Goal: Find specific page/section: Find specific page/section

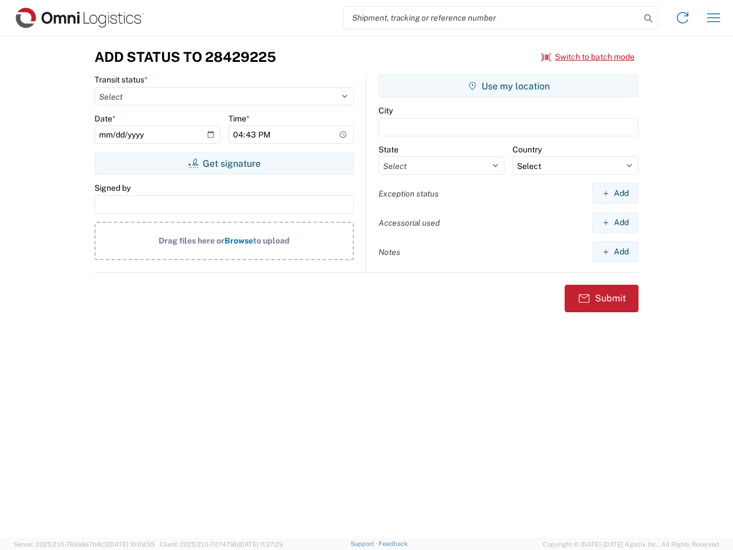
click at [492, 18] on input "search" at bounding box center [492, 18] width 297 height 22
click at [649, 18] on icon at bounding box center [648, 18] width 16 height 16
click at [683, 18] on icon at bounding box center [683, 18] width 18 height 18
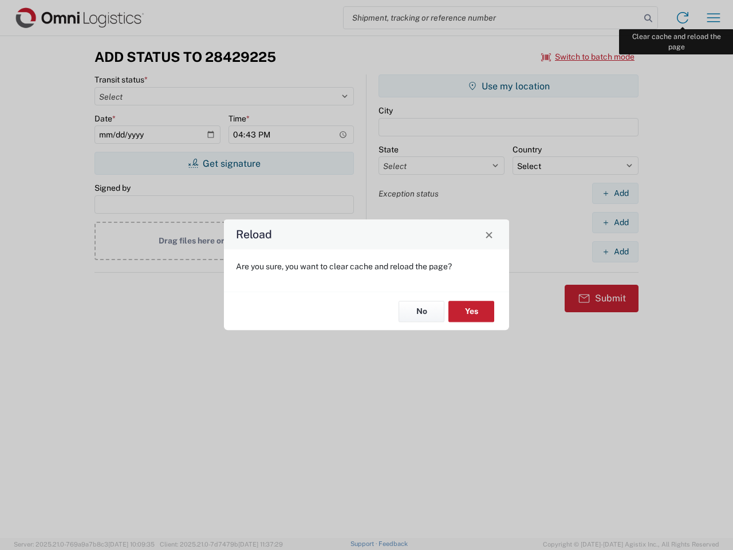
click at [714, 18] on div "Reload Are you sure, you want to clear cache and reload the page? No Yes" at bounding box center [366, 275] width 733 height 550
click at [588, 57] on div "Reload Are you sure, you want to clear cache and reload the page? No Yes" at bounding box center [366, 275] width 733 height 550
click at [224, 163] on div "Reload Are you sure, you want to clear cache and reload the page? No Yes" at bounding box center [366, 275] width 733 height 550
click at [509, 86] on div "Reload Are you sure, you want to clear cache and reload the page? No Yes" at bounding box center [366, 275] width 733 height 550
click at [615, 193] on div "Reload Are you sure, you want to clear cache and reload the page? No Yes" at bounding box center [366, 275] width 733 height 550
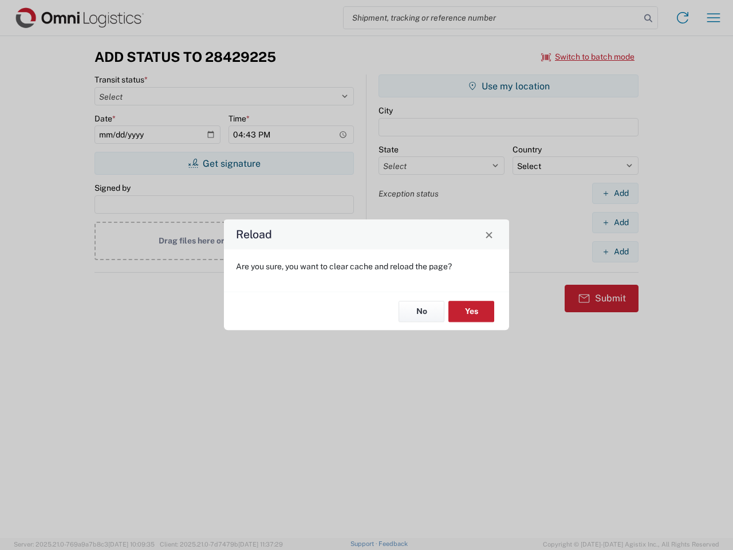
click at [615, 222] on div "Reload Are you sure, you want to clear cache and reload the page? No Yes" at bounding box center [366, 275] width 733 height 550
click at [615, 252] on div "Reload Are you sure, you want to clear cache and reload the page? No Yes" at bounding box center [366, 275] width 733 height 550
